Goal: Transaction & Acquisition: Download file/media

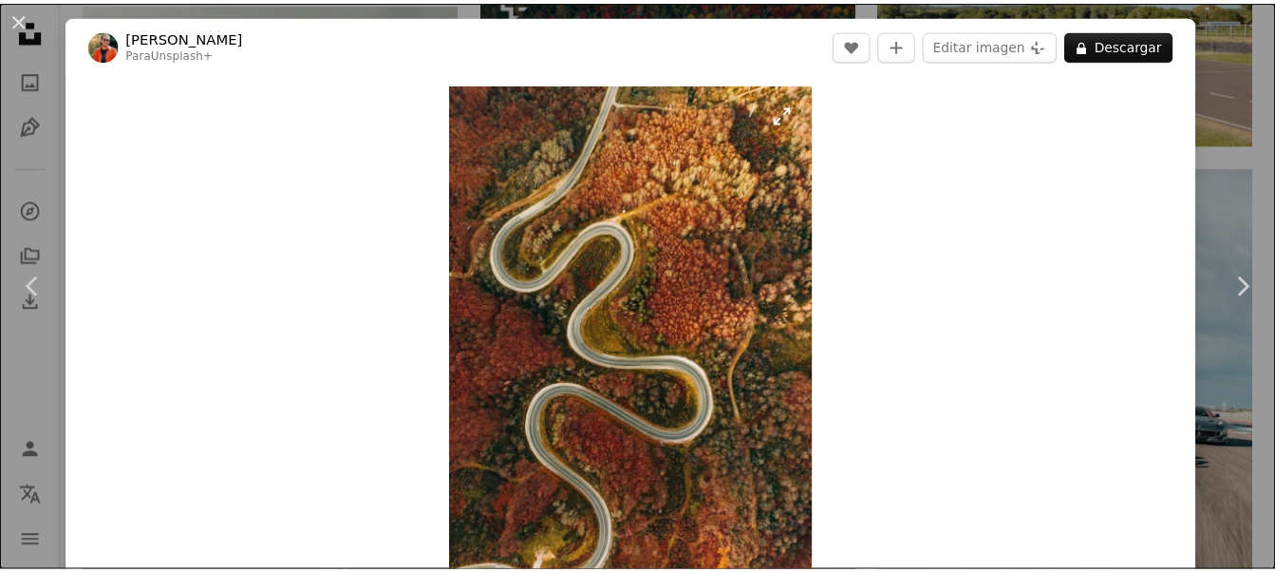
scroll to position [0, 887]
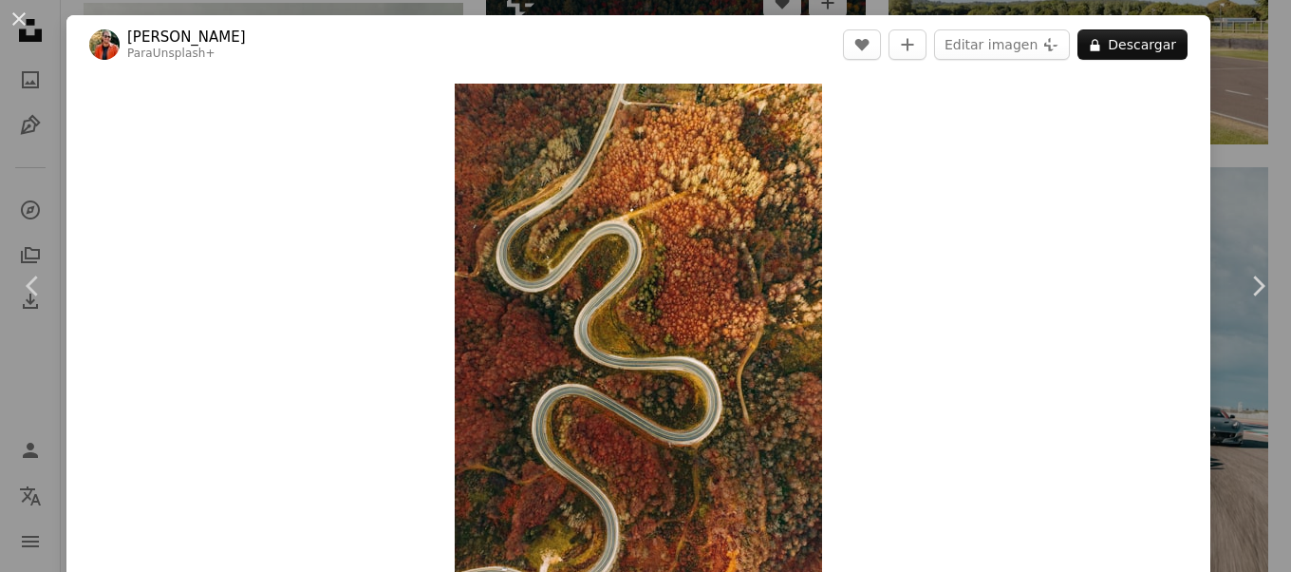
click at [1243, 165] on div "An X shape Chevron left Chevron right [PERSON_NAME] Para Unsplash+ A heart A pl…" at bounding box center [645, 286] width 1291 height 572
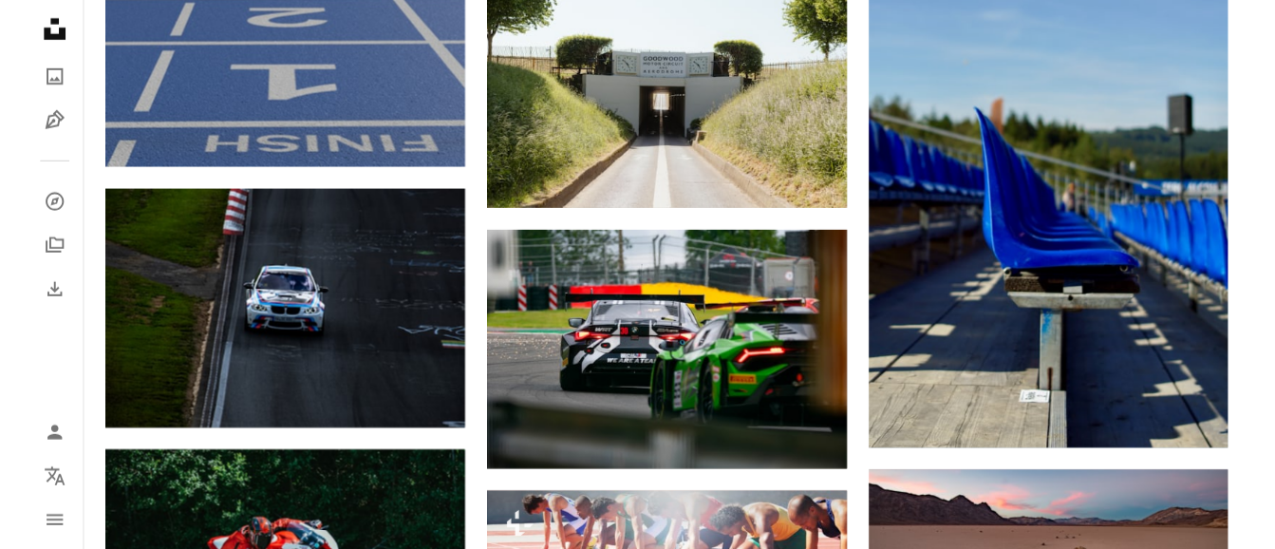
scroll to position [20322, 0]
